Goal: Find specific page/section: Find specific page/section

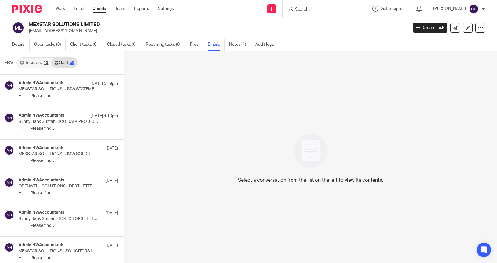
scroll to position [299, 0]
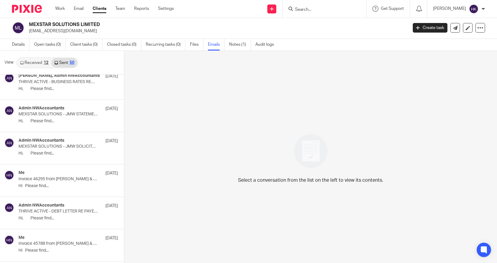
click at [314, 9] on input "Search" at bounding box center [321, 9] width 54 height 5
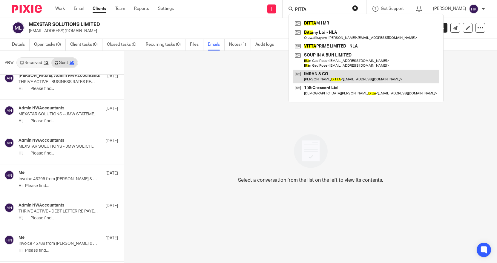
type input "PITTA"
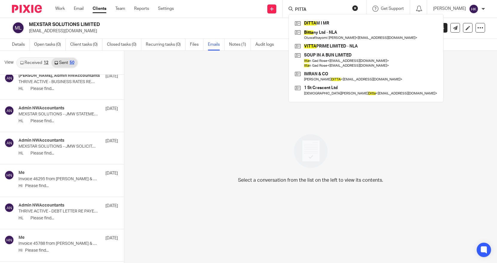
click at [358, 8] on button "reset" at bounding box center [355, 8] width 6 height 6
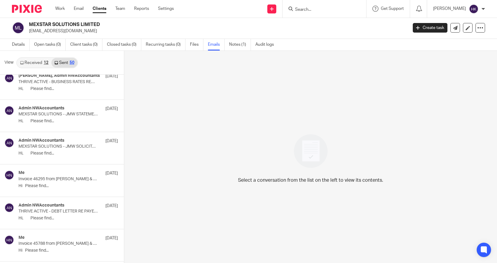
click at [332, 8] on input "Search" at bounding box center [321, 9] width 54 height 5
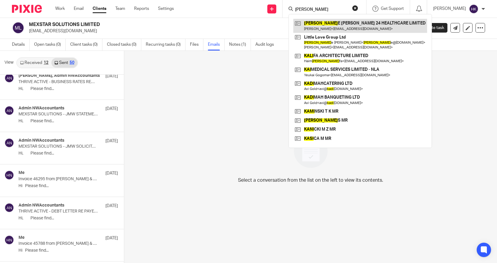
type input "KATI"
click at [365, 20] on link at bounding box center [360, 26] width 134 height 14
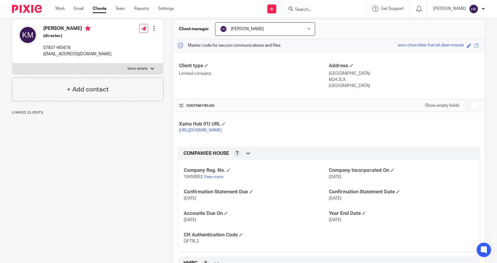
scroll to position [60, 0]
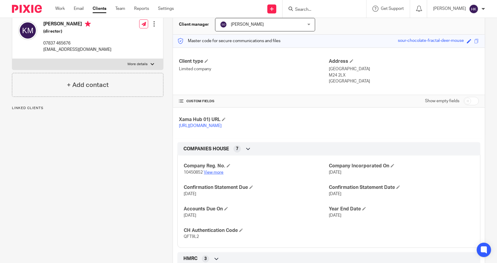
click at [208, 174] on link "View more" at bounding box center [214, 172] width 20 height 4
